Goal: Task Accomplishment & Management: Manage account settings

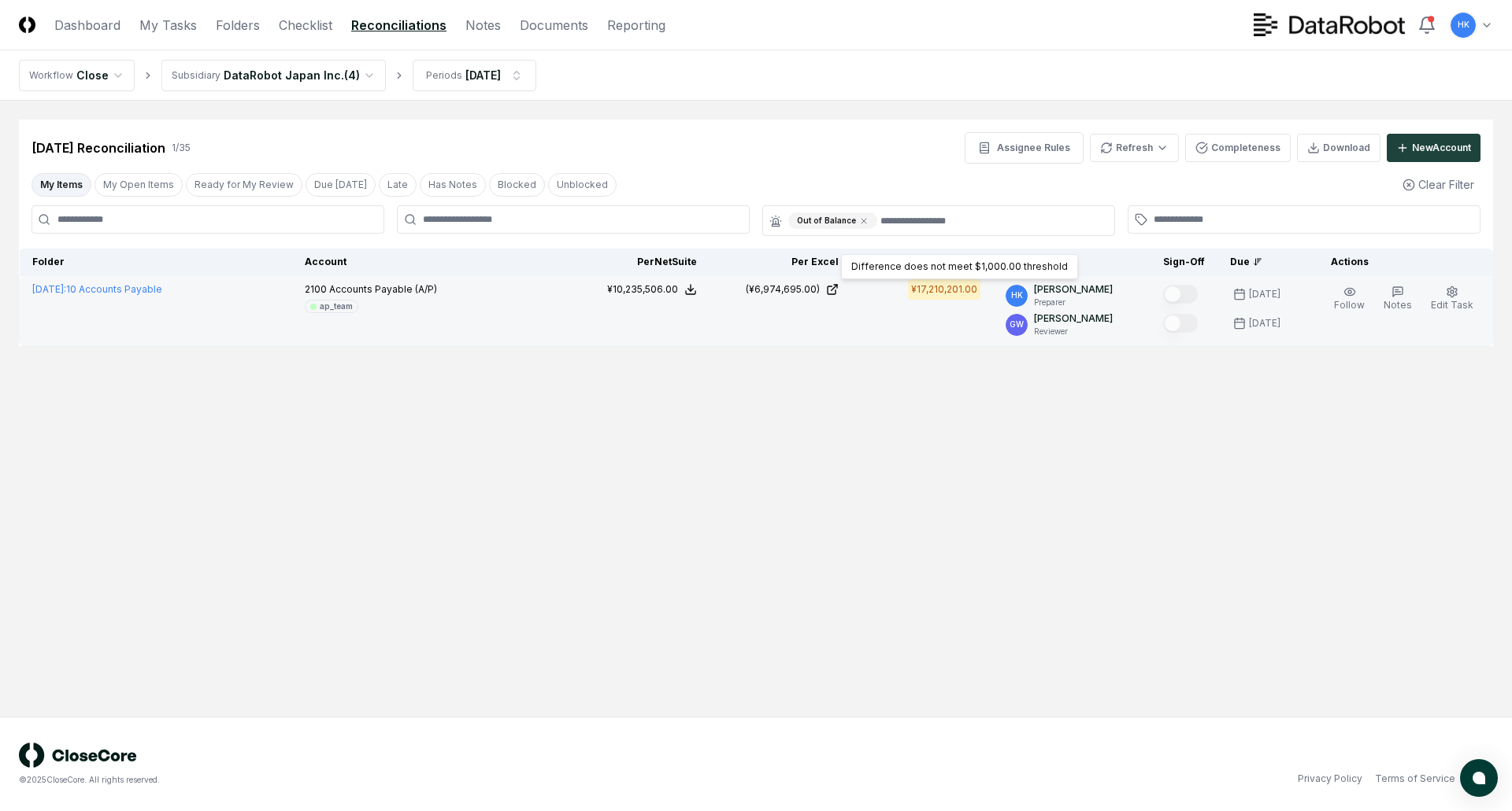
click at [963, 285] on div "¥17,210,201.00" at bounding box center [944, 290] width 66 height 14
click at [939, 291] on div "¥17,210,201.00" at bounding box center [944, 290] width 66 height 14
click at [162, 289] on link "[DATE] : 10 Accounts Payable" at bounding box center [97, 289] width 130 height 12
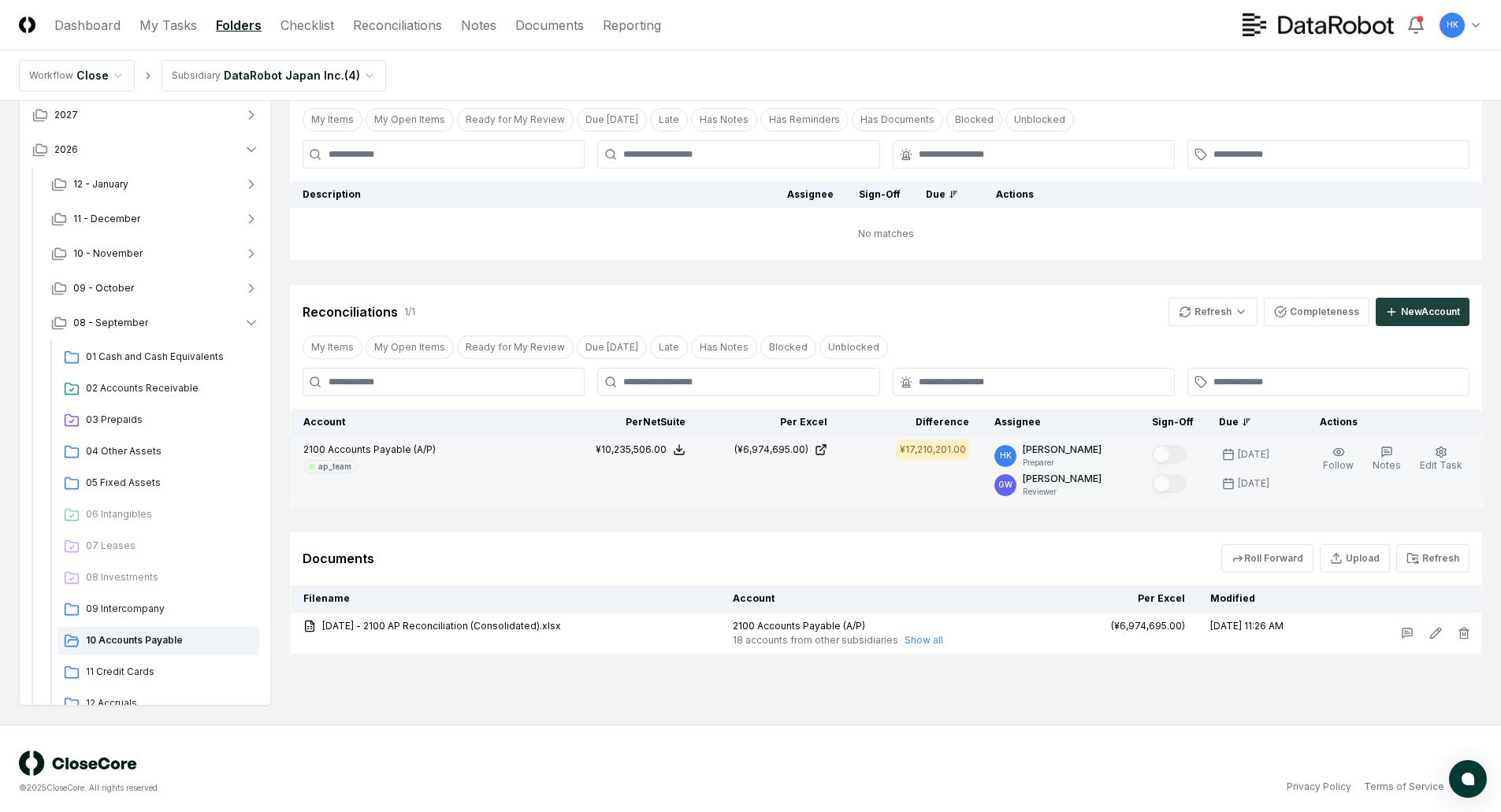
scroll to position [95, 0]
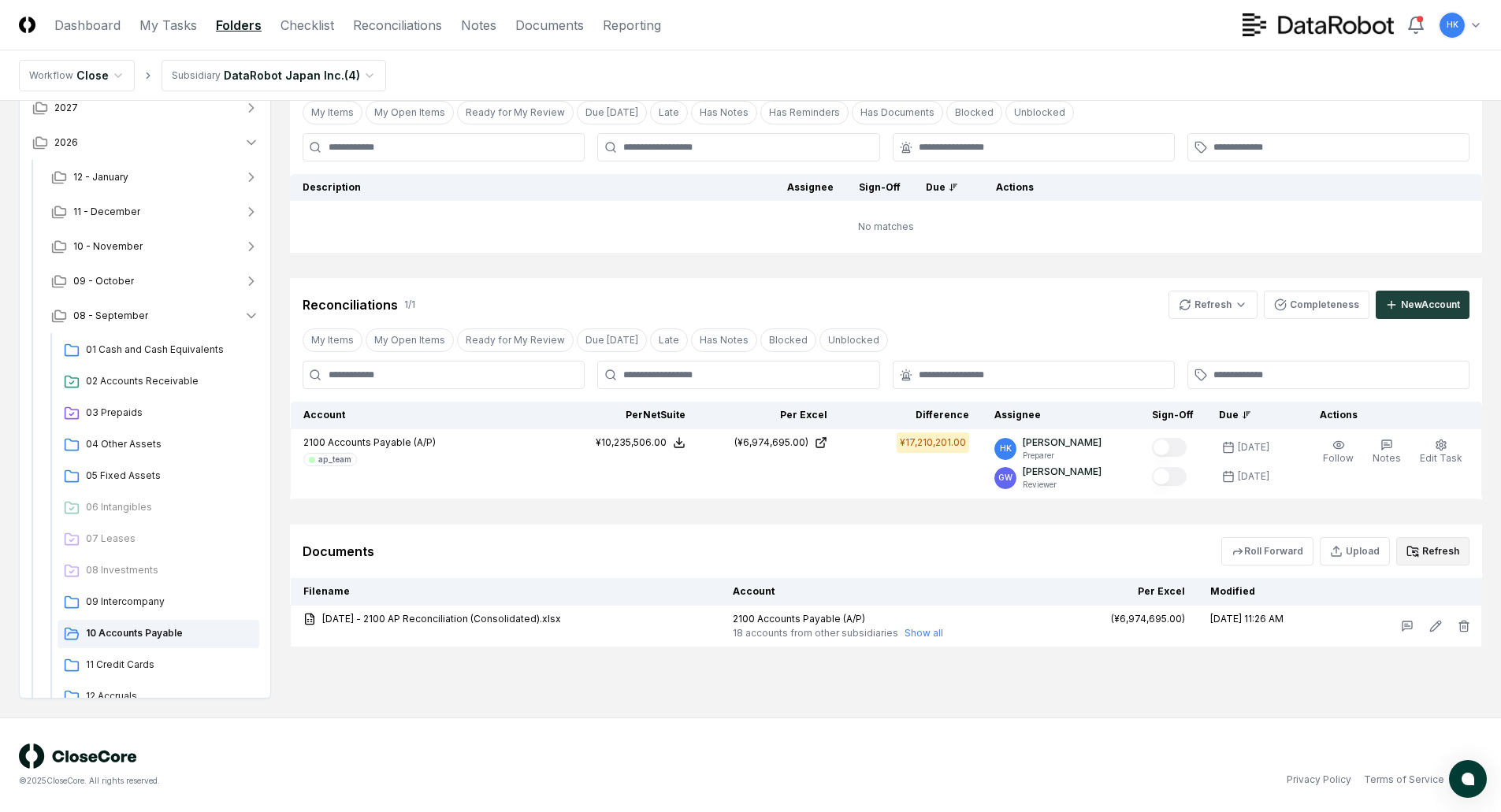
click at [1441, 557] on button "Refresh" at bounding box center [1433, 551] width 73 height 29
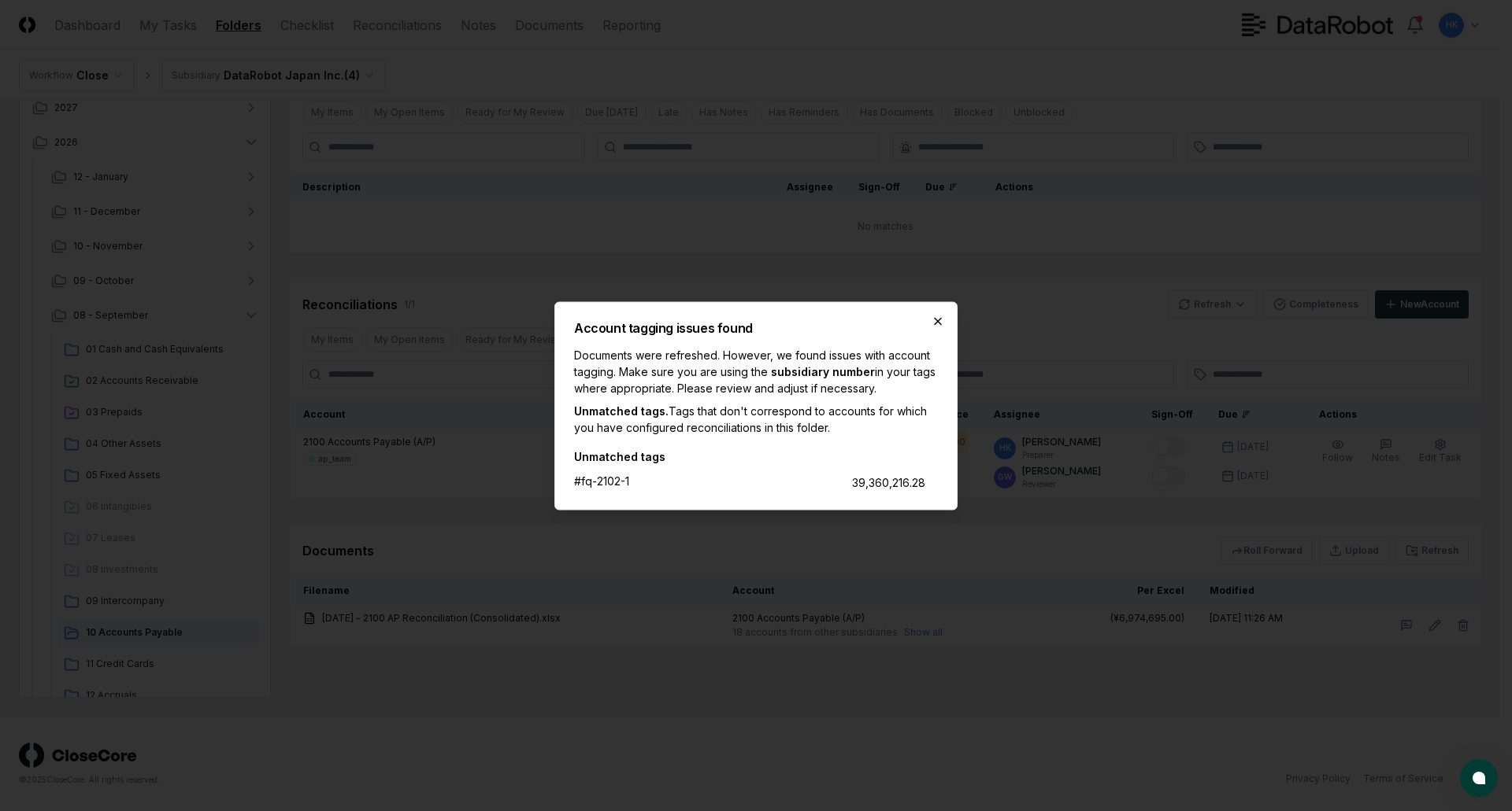
click at [939, 325] on icon "button" at bounding box center [938, 321] width 13 height 13
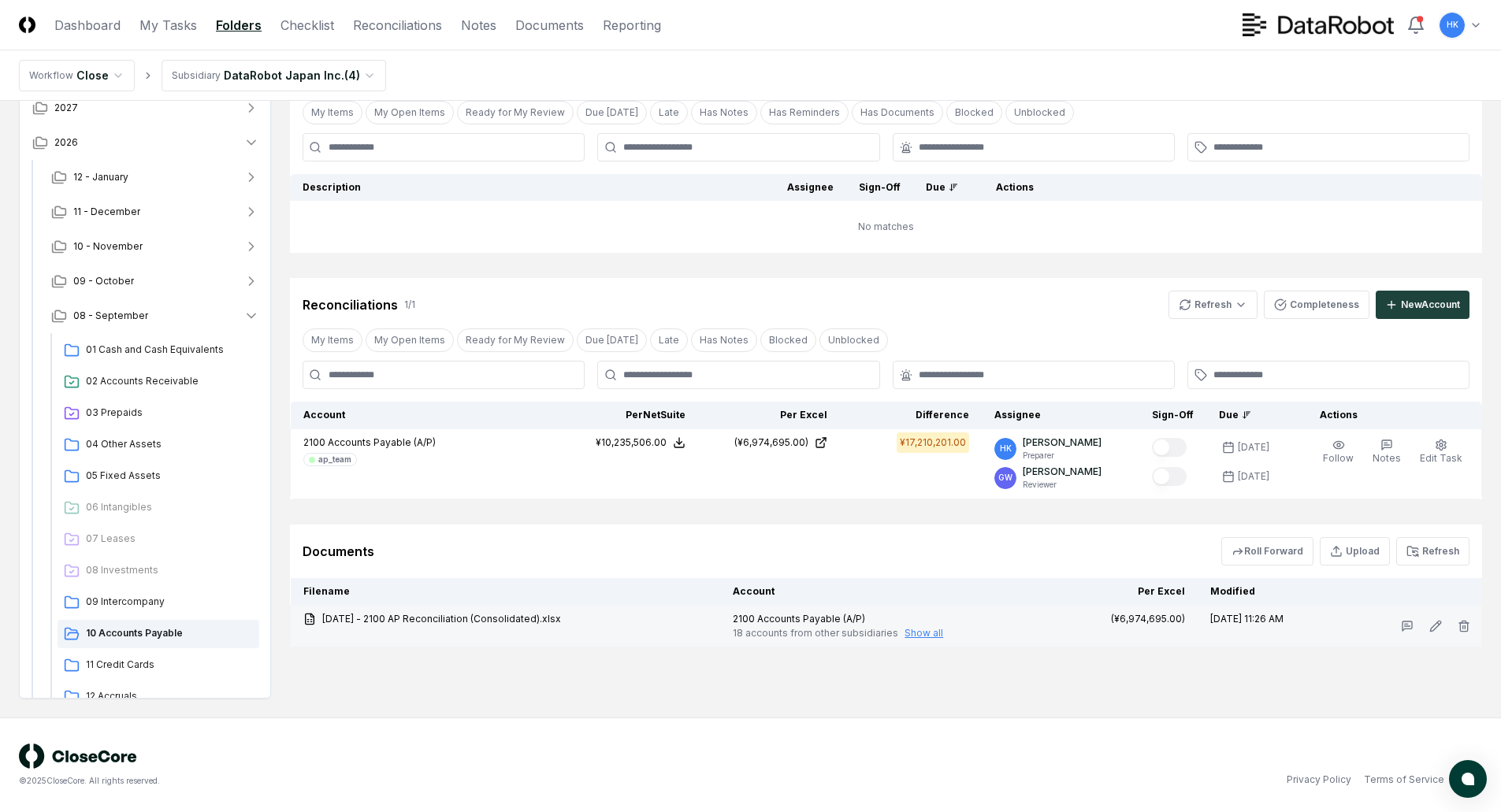
click at [943, 634] on button "Show all" at bounding box center [923, 634] width 39 height 14
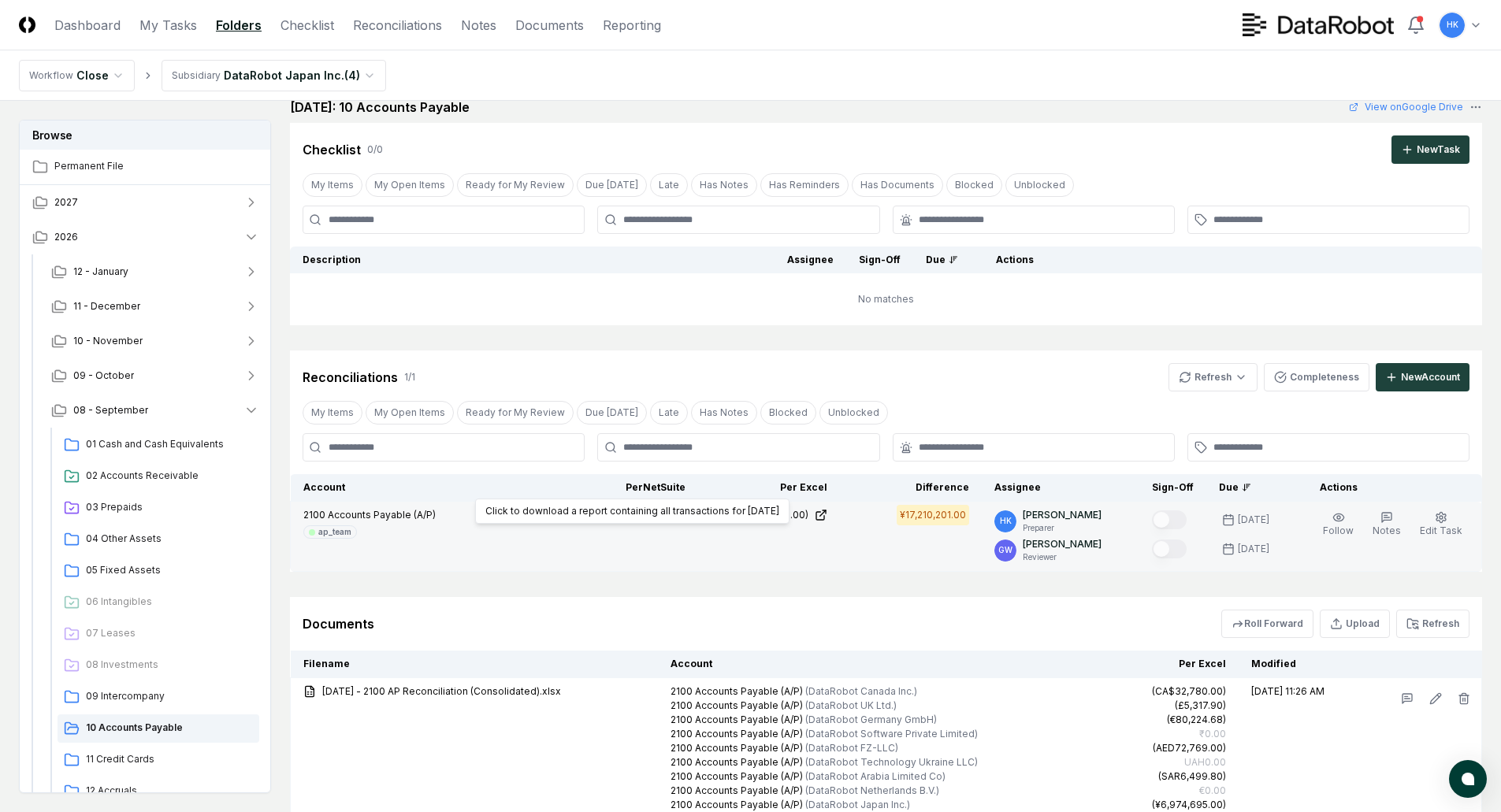
scroll to position [0, 0]
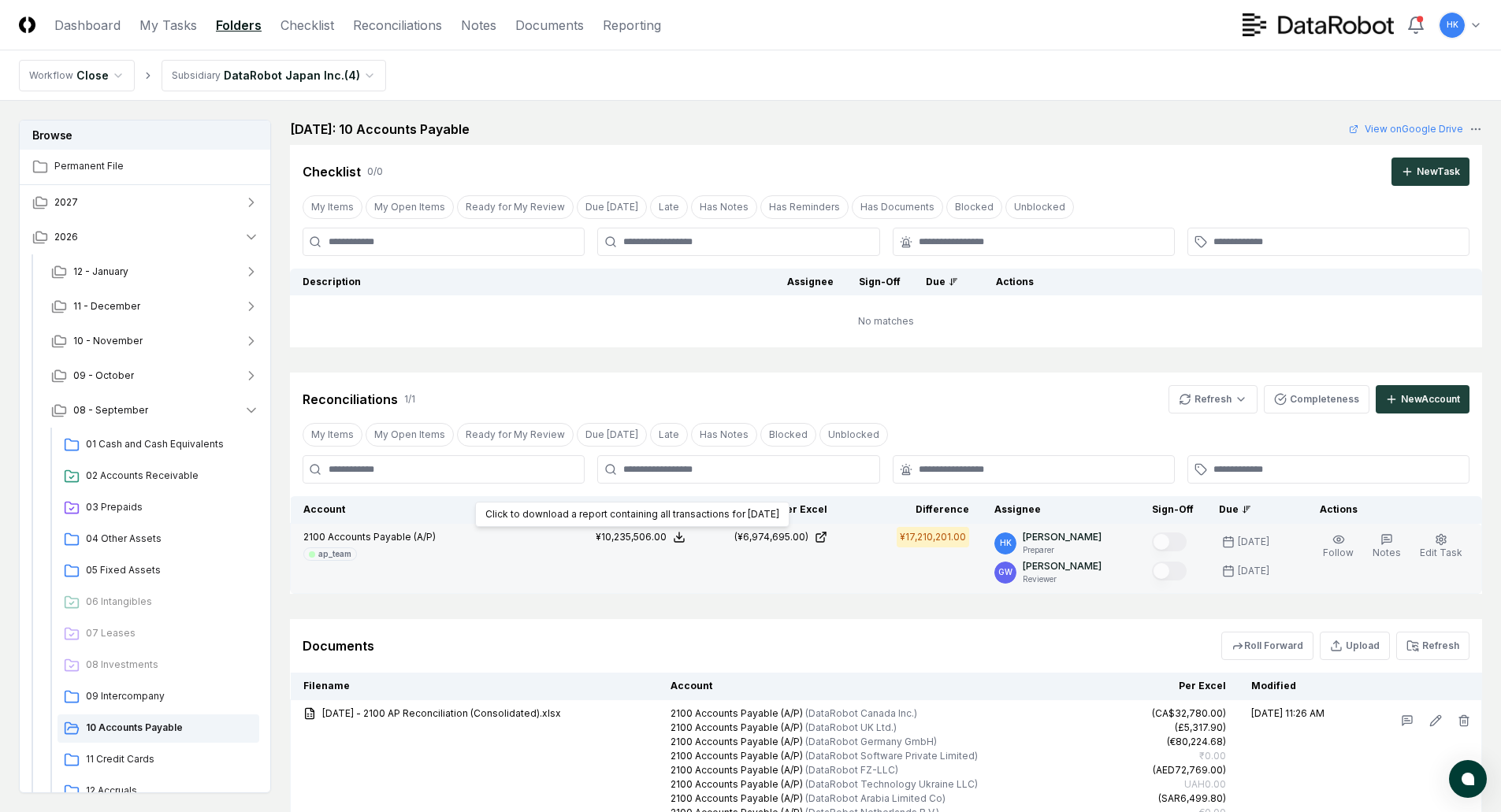
click at [686, 534] on icon at bounding box center [680, 537] width 13 height 13
click at [682, 501] on button "Download .xlsx" at bounding box center [678, 500] width 109 height 29
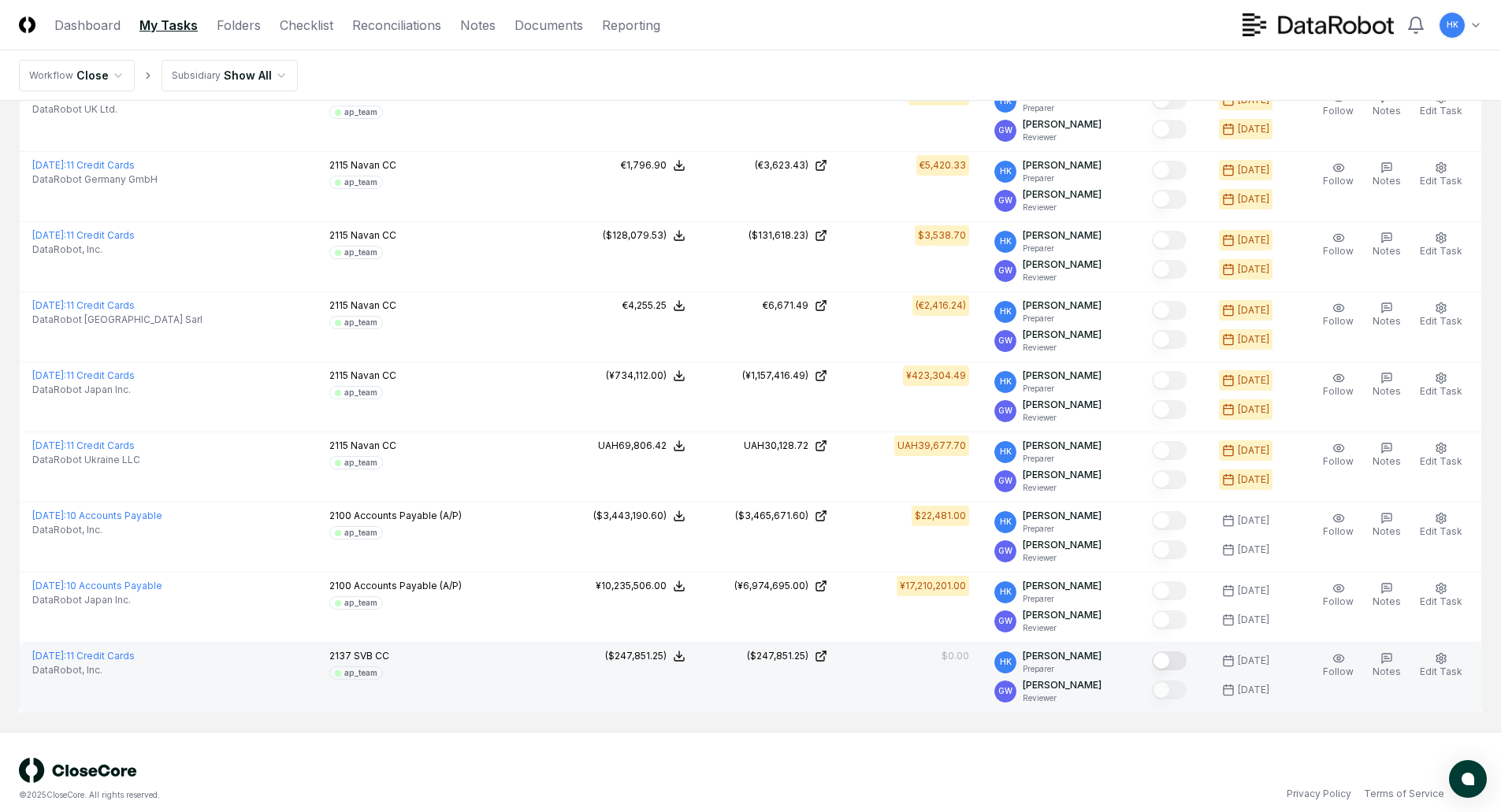
scroll to position [534, 0]
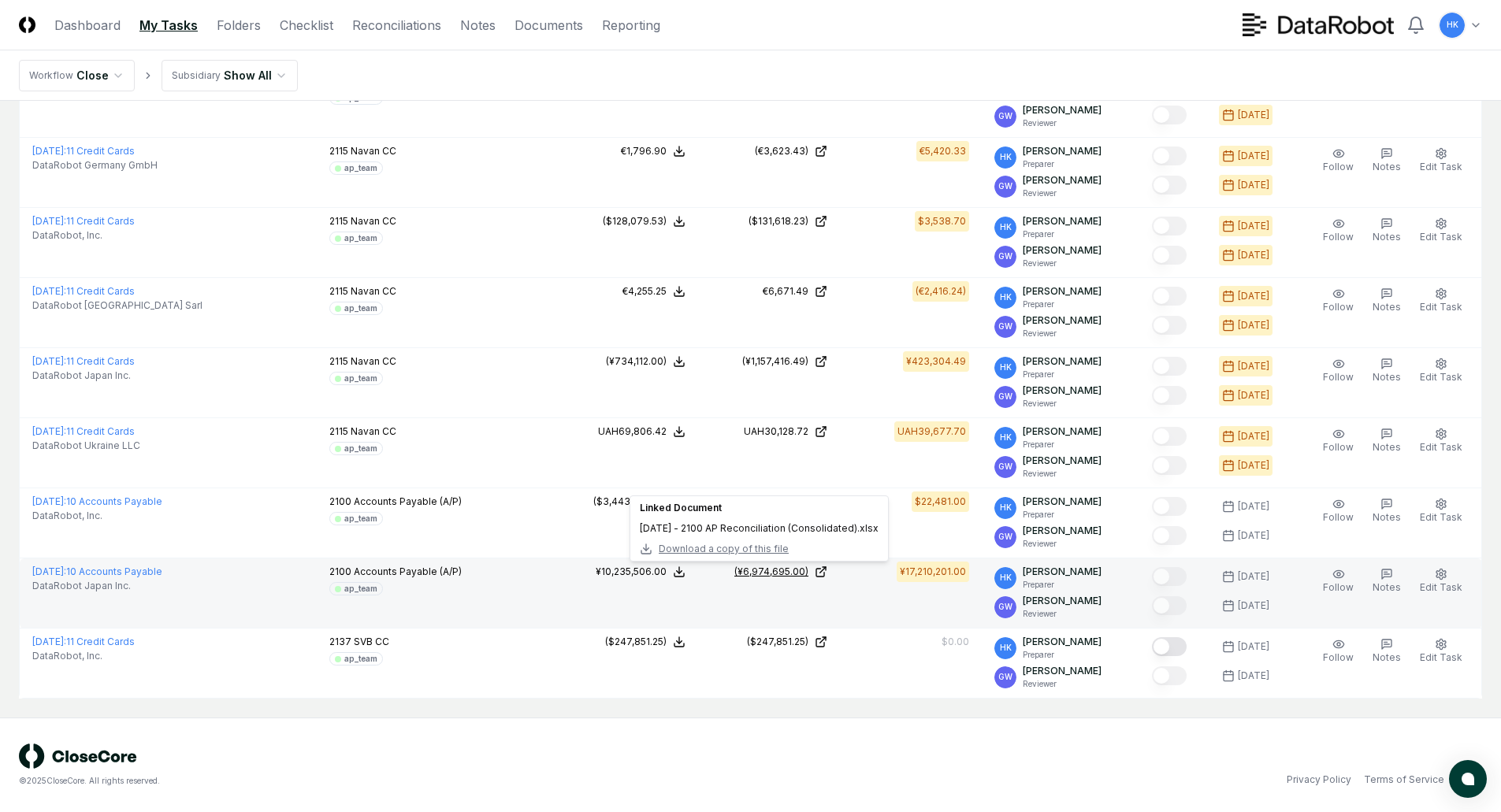
click at [771, 568] on div "(¥6,974,695.00)" at bounding box center [771, 572] width 74 height 14
click at [654, 570] on div "¥10,235,506.00" at bounding box center [630, 572] width 71 height 14
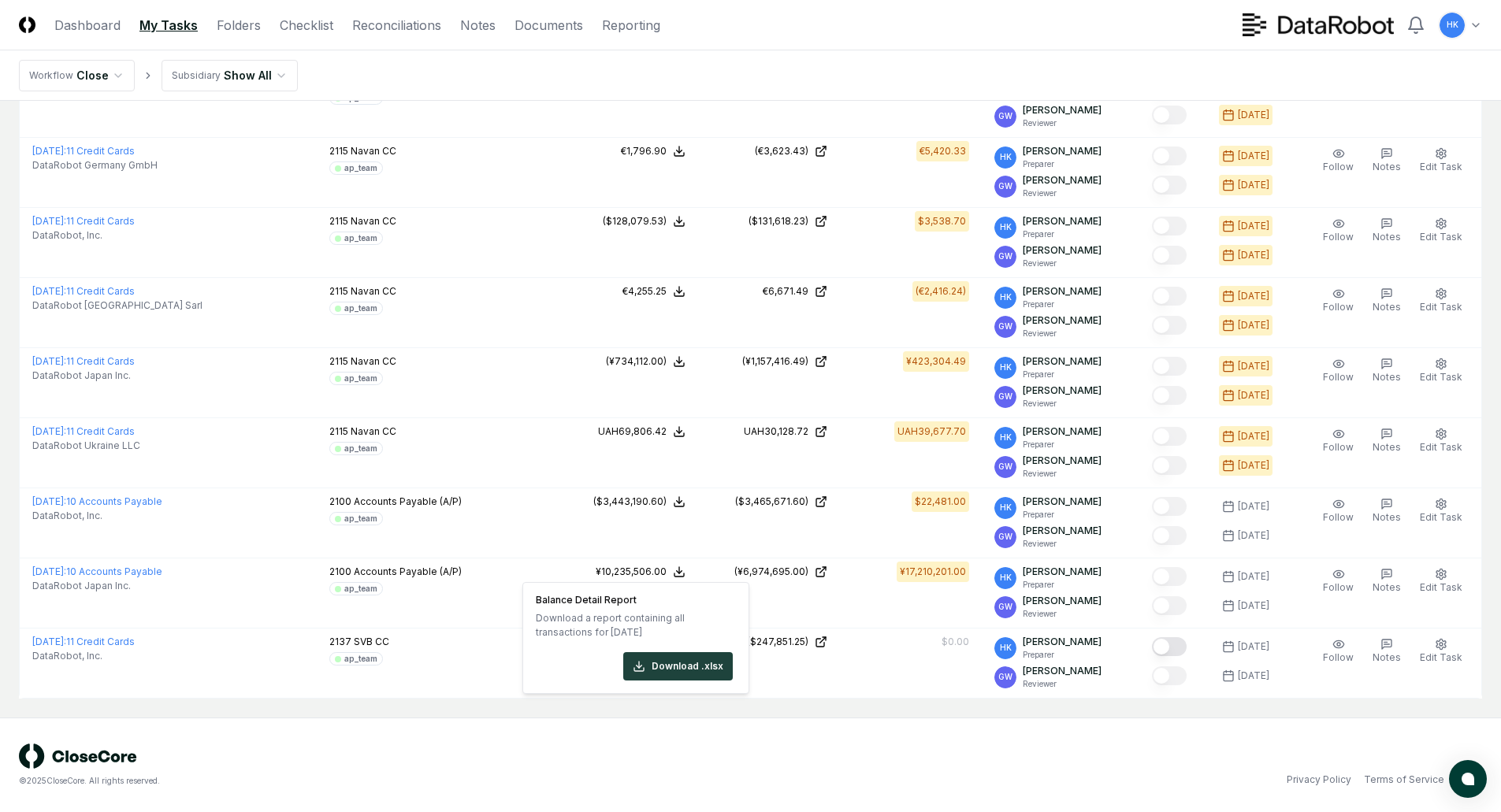
click at [922, 720] on div "© 2025 CloseCore. All rights reserved. Privacy Policy Terms of Service" at bounding box center [750, 765] width 1501 height 95
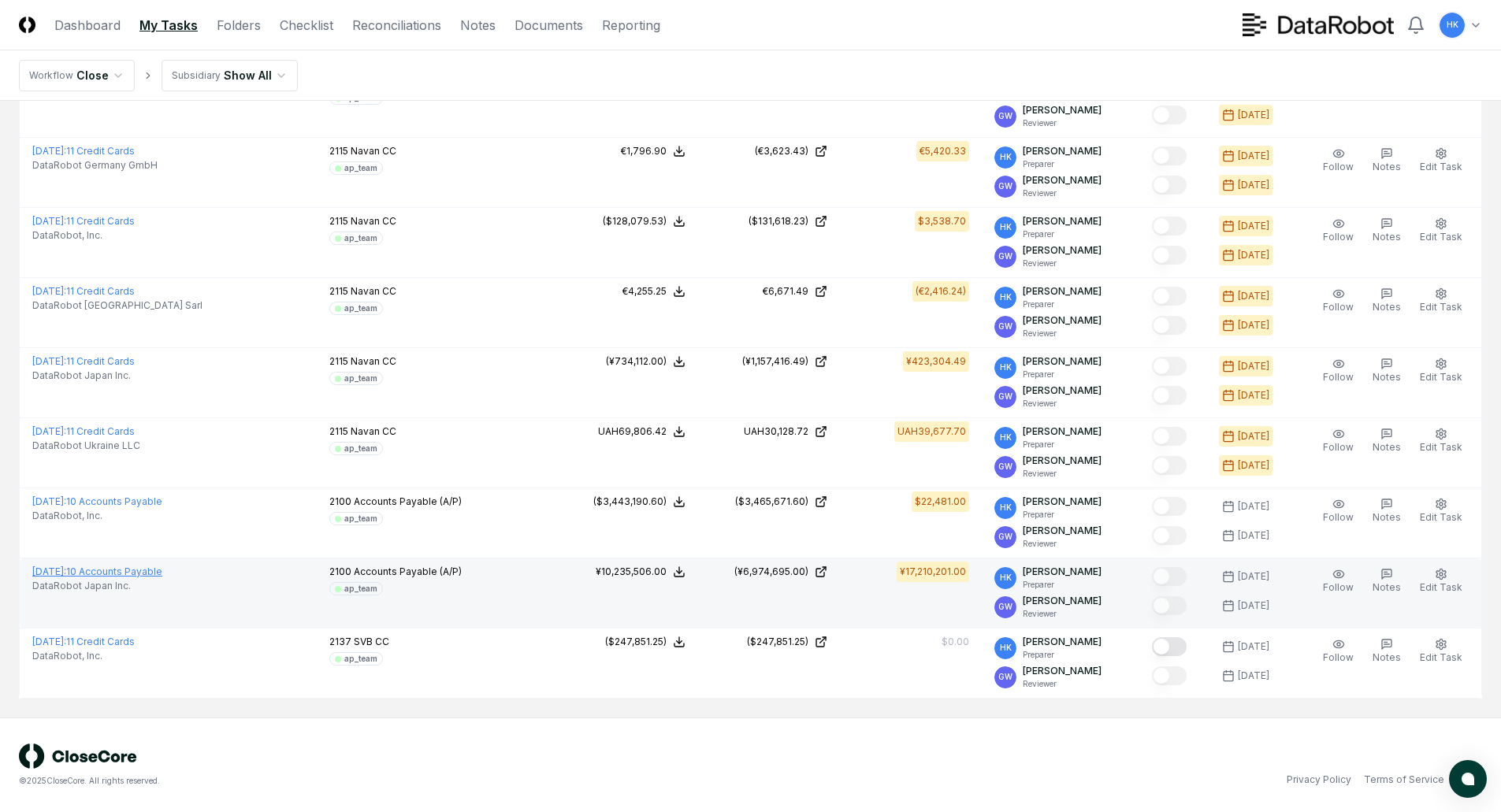
click at [162, 576] on link "[DATE] : 10 Accounts Payable" at bounding box center [97, 571] width 130 height 12
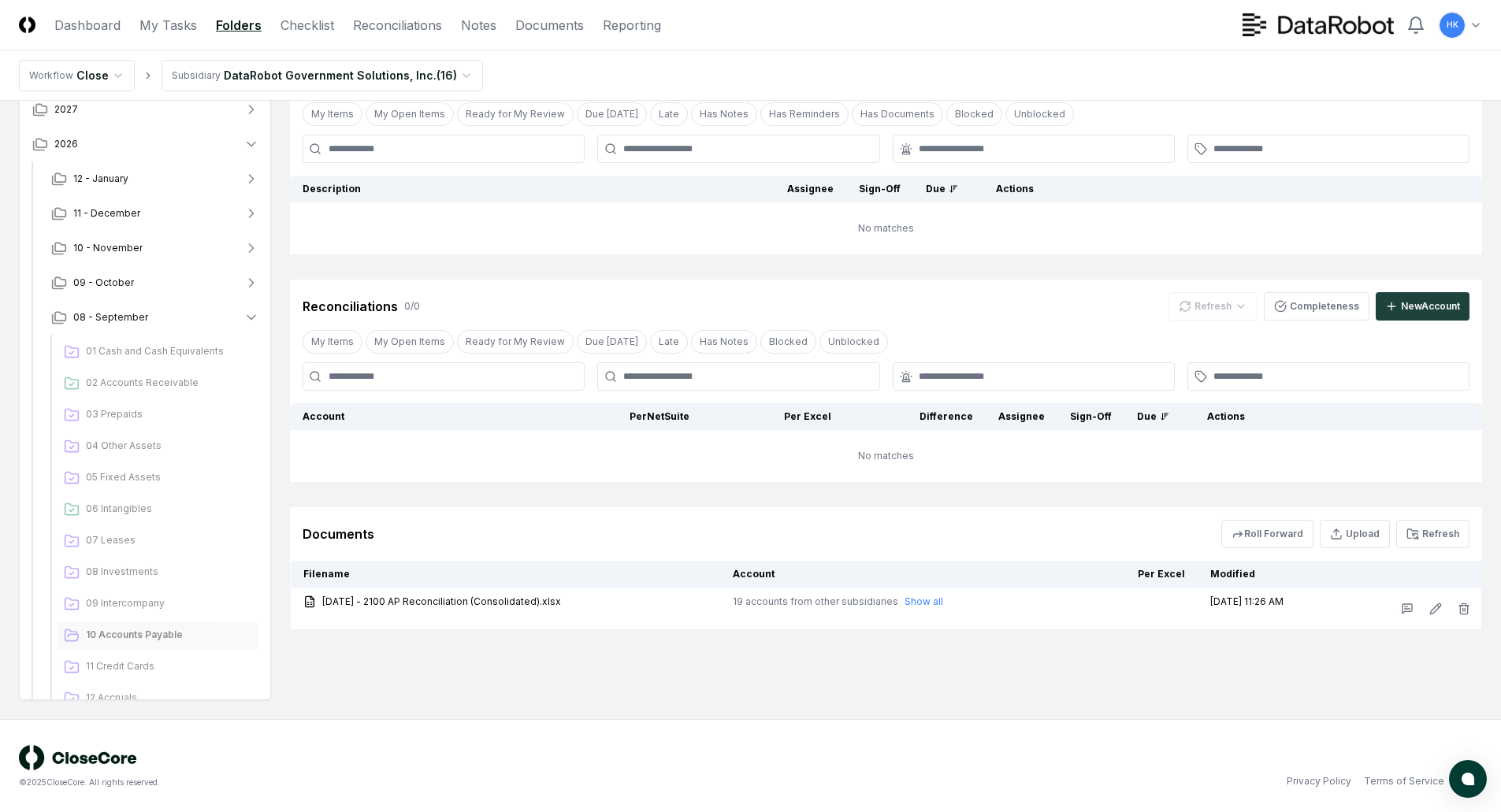
scroll to position [95, 0]
click at [1441, 532] on button "Refresh" at bounding box center [1433, 533] width 73 height 29
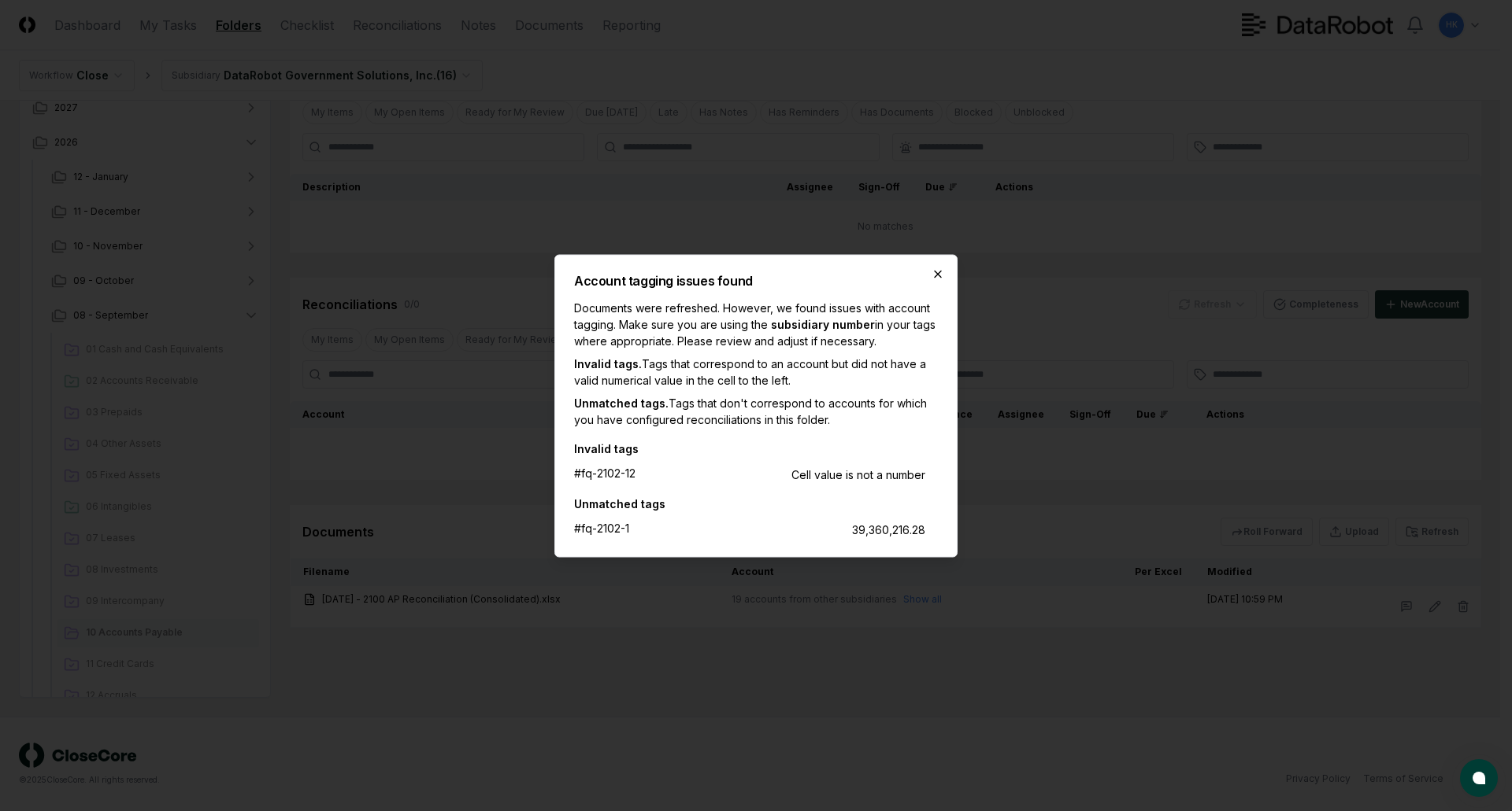
click at [938, 276] on icon "button" at bounding box center [938, 274] width 13 height 13
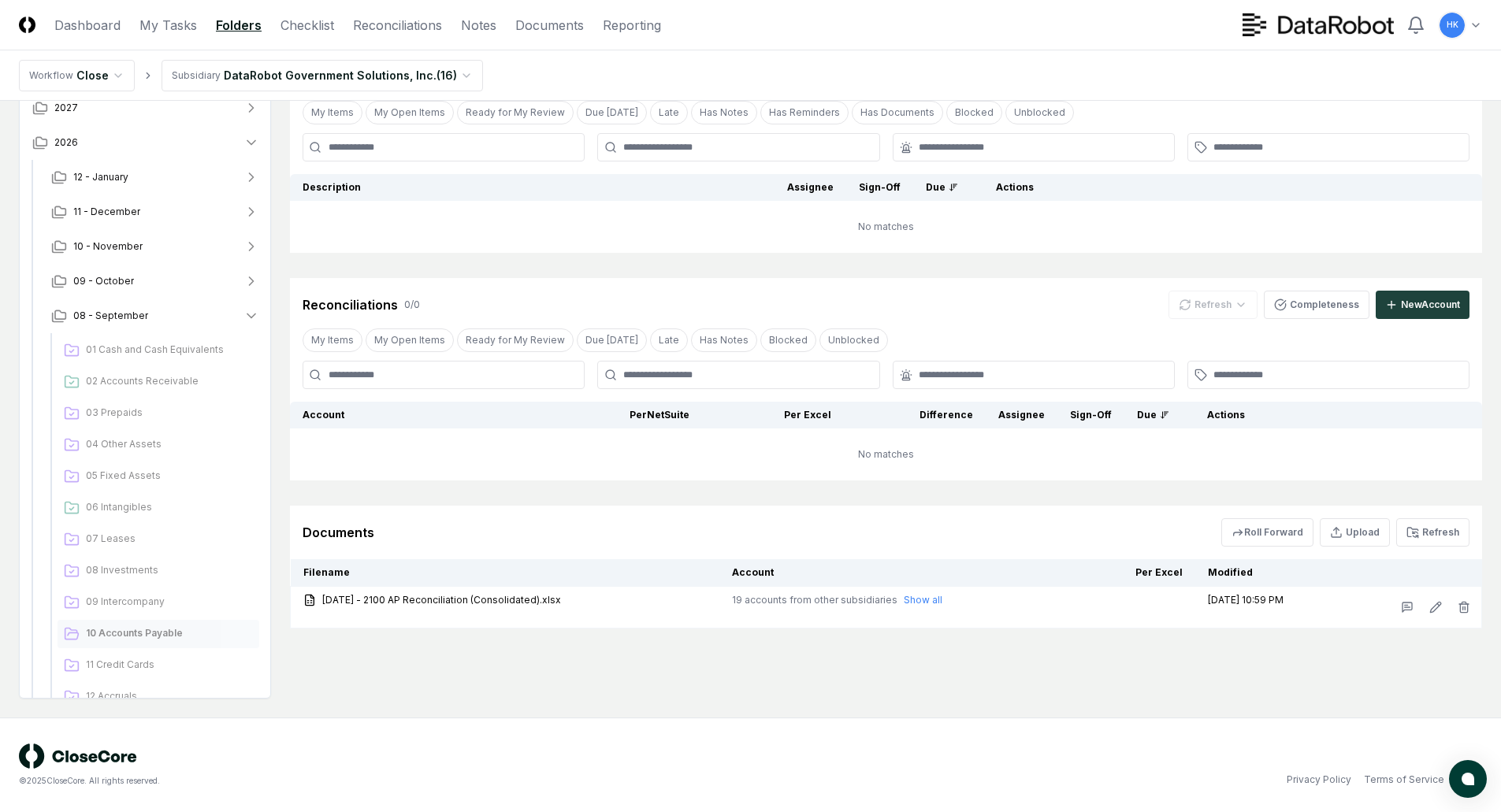
click at [1109, 705] on main "Browse Permanent File 2027 2026 12 - January 11 - December 10 - November 09 - O…" at bounding box center [750, 362] width 1501 height 712
click at [169, 30] on link "My Tasks" at bounding box center [168, 25] width 57 height 19
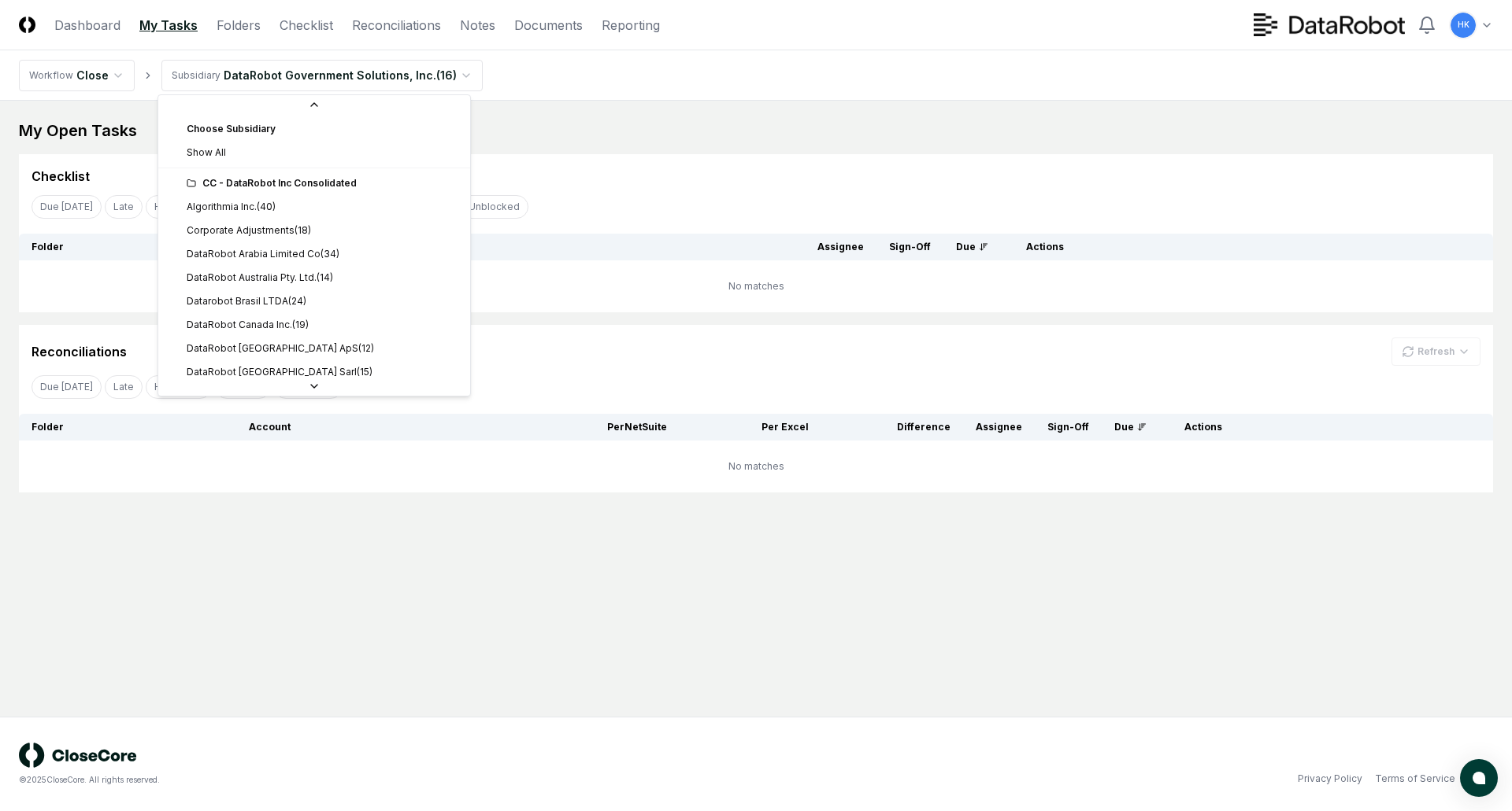
click at [449, 74] on html "CloseCore Dashboard My Tasks Folders Checklist Reconciliations Notes Documents …" at bounding box center [756, 405] width 1512 height 811
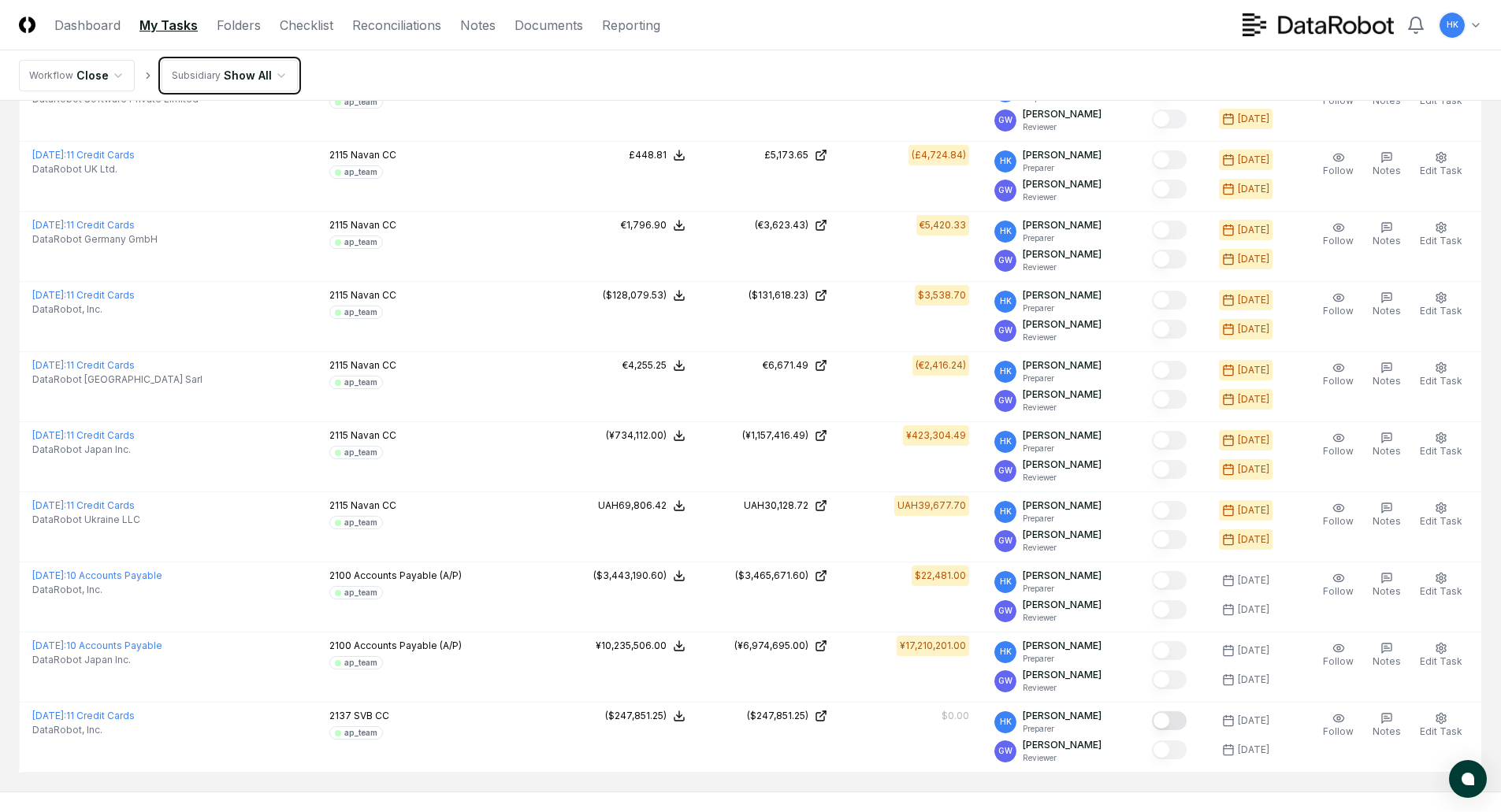
scroll to position [534, 0]
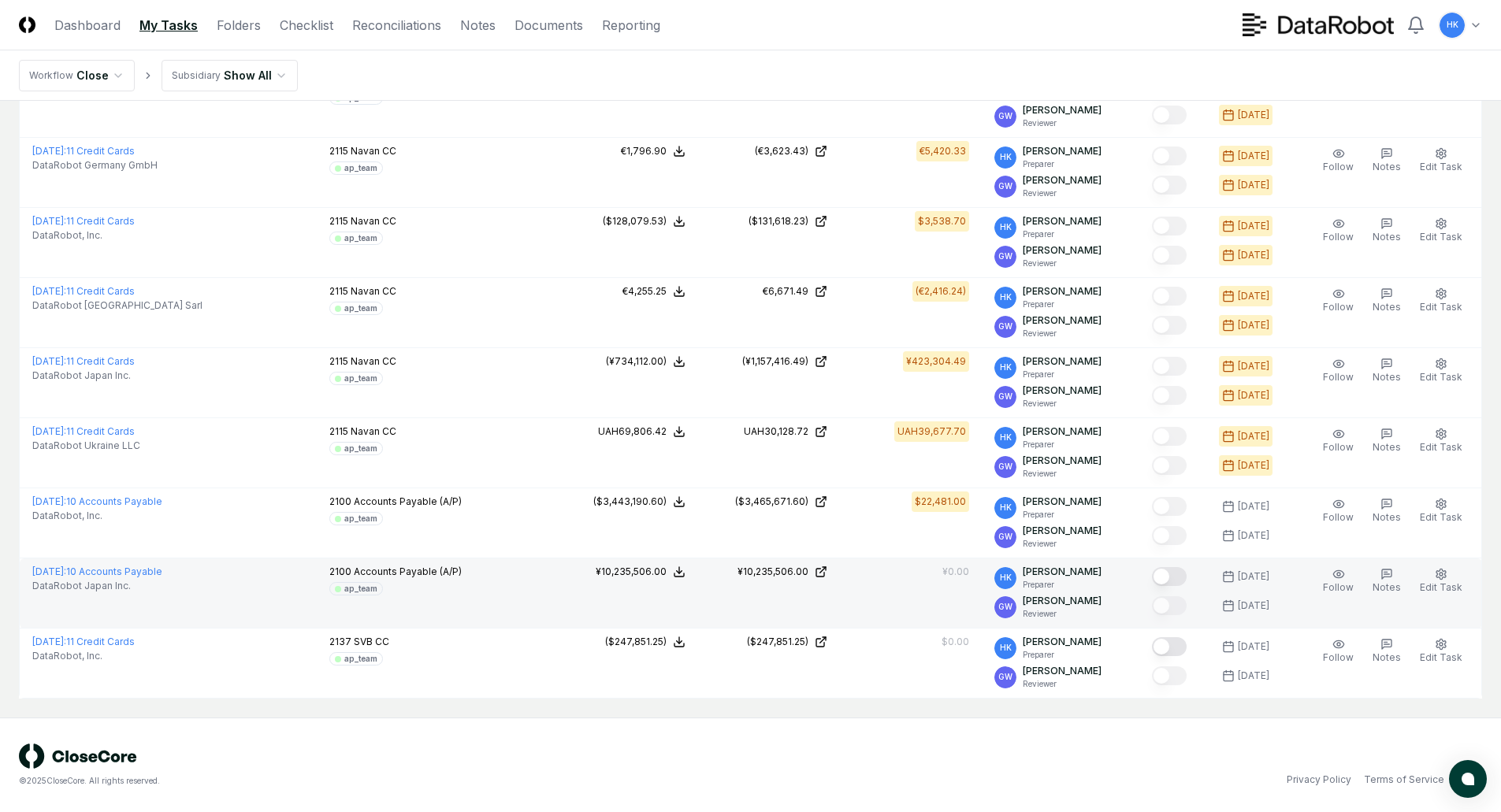
click at [1173, 575] on button "Mark complete" at bounding box center [1170, 577] width 35 height 19
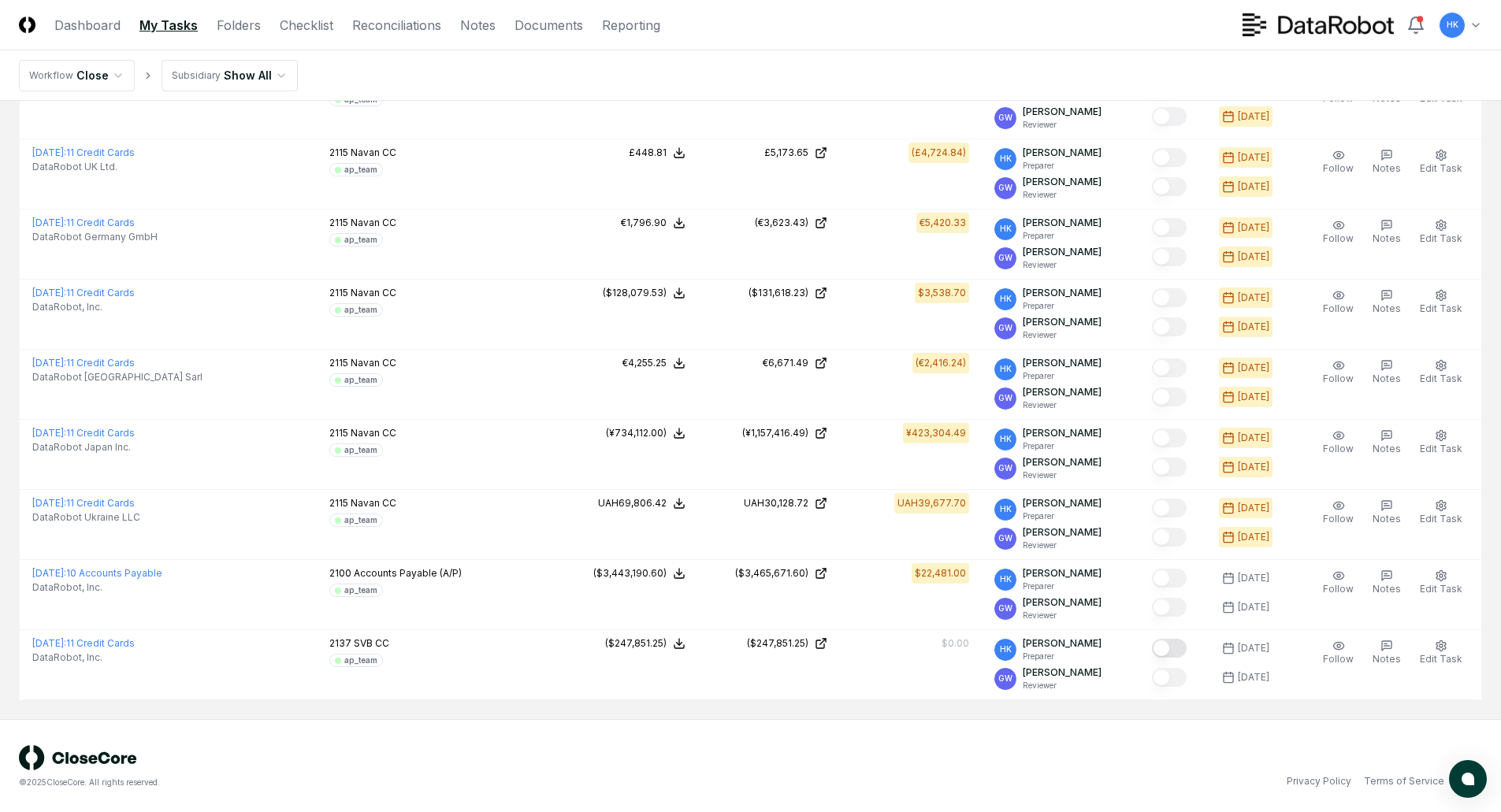
scroll to position [463, 0]
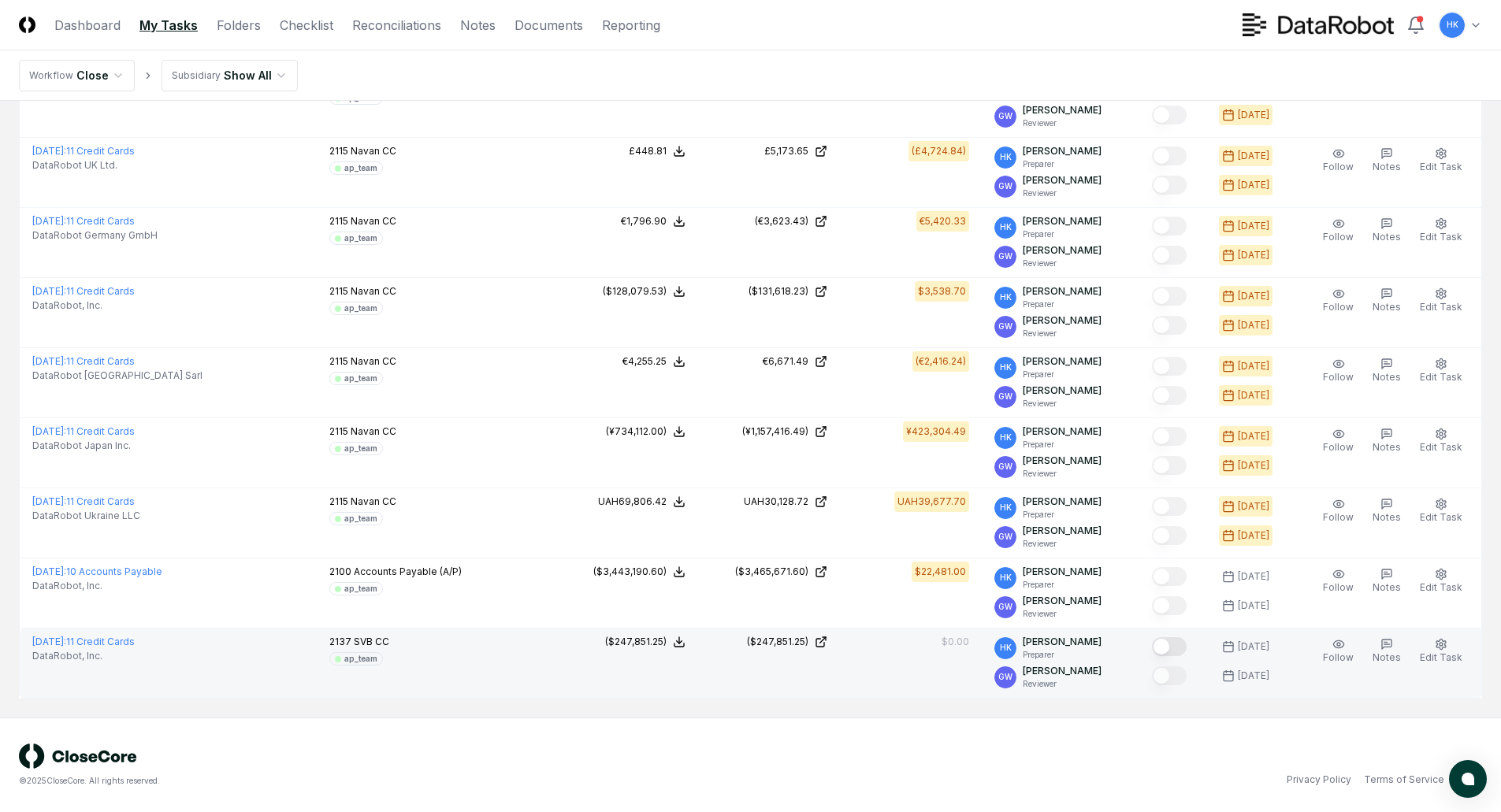
click at [1170, 649] on button "Mark complete" at bounding box center [1170, 646] width 35 height 19
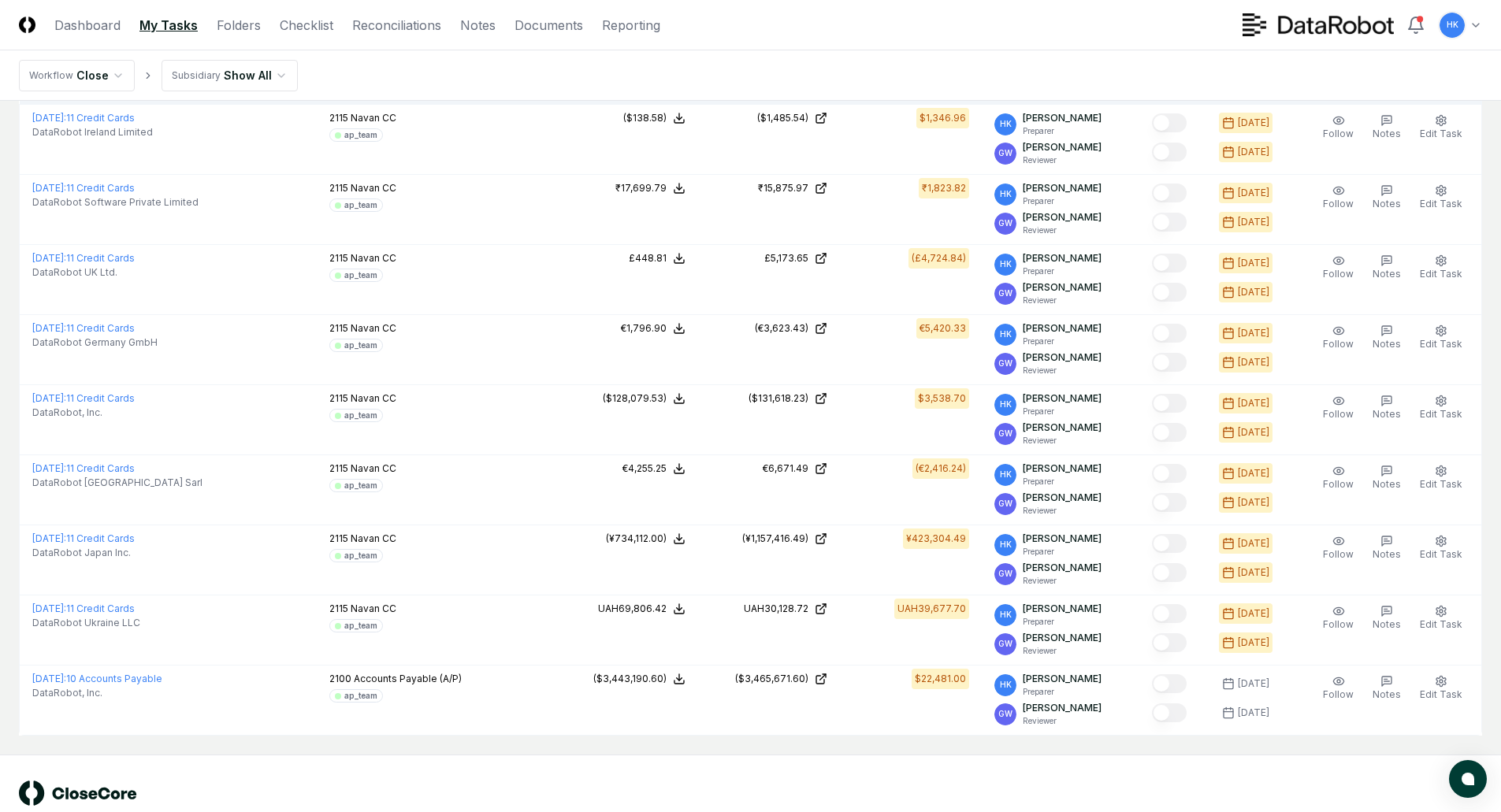
scroll to position [393, 0]
